Goal: Task Accomplishment & Management: Manage account settings

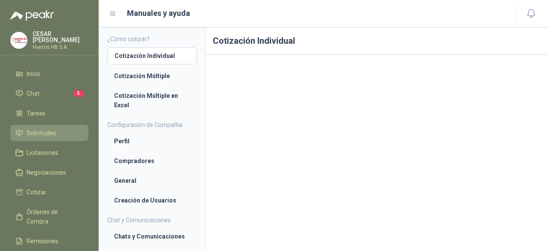
click at [36, 130] on span "Solicitudes" at bounding box center [42, 132] width 30 height 9
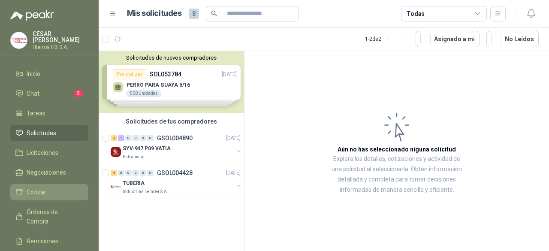
click at [53, 188] on li "Cotizar" at bounding box center [49, 191] width 68 height 9
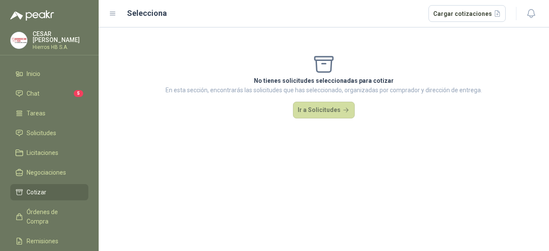
click at [49, 191] on li "Cotizar" at bounding box center [49, 191] width 68 height 9
click at [308, 115] on button "Ir a Solicitudes" at bounding box center [324, 110] width 62 height 17
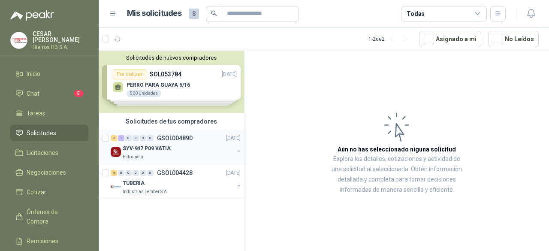
click at [163, 143] on div "SYV-947 P09 VATIA" at bounding box center [178, 148] width 111 height 10
